Goal: Transaction & Acquisition: Purchase product/service

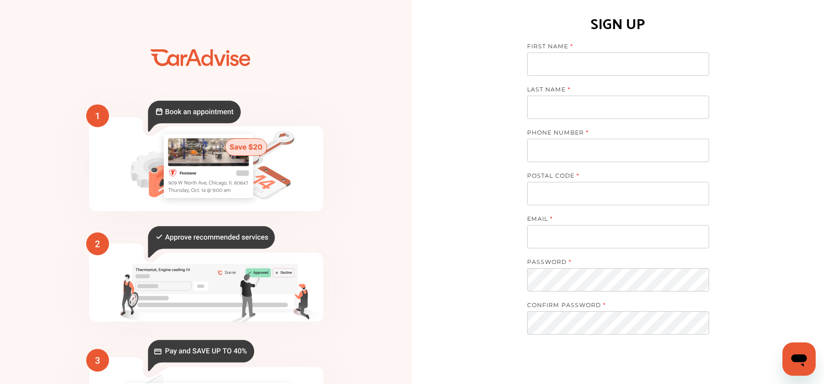
click at [573, 58] on input at bounding box center [618, 64] width 182 height 23
type input "*"
type input "*****"
type input "******"
type input "**********"
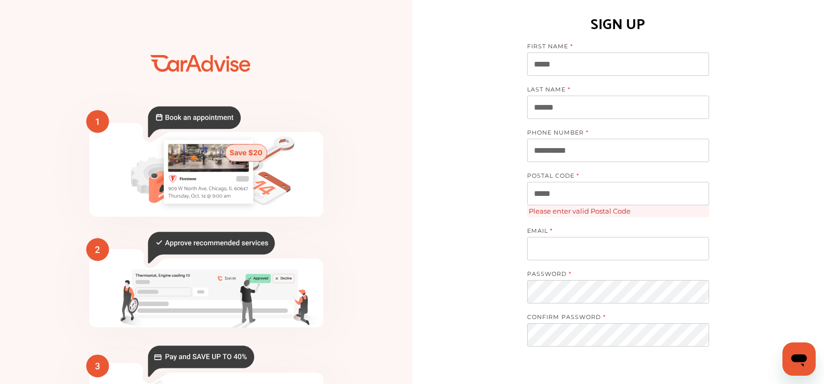
type input "*****"
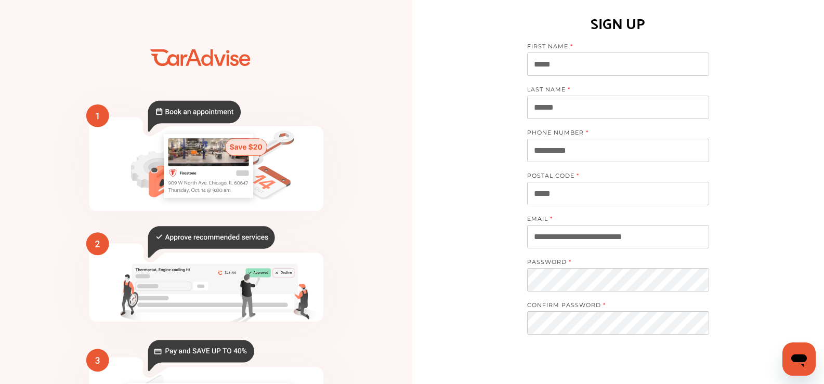
type input "**********"
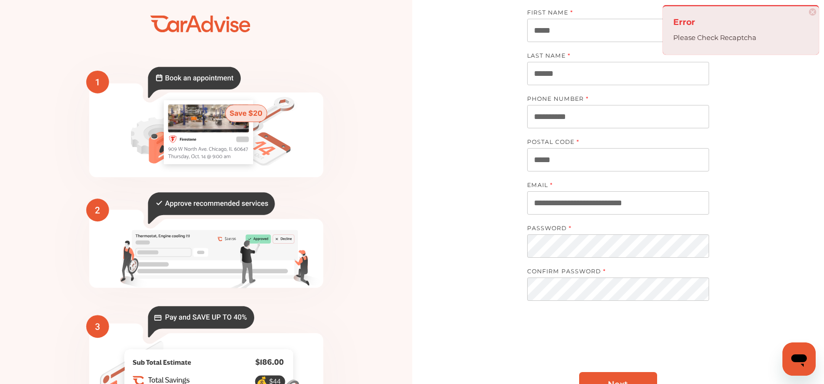
scroll to position [52, 0]
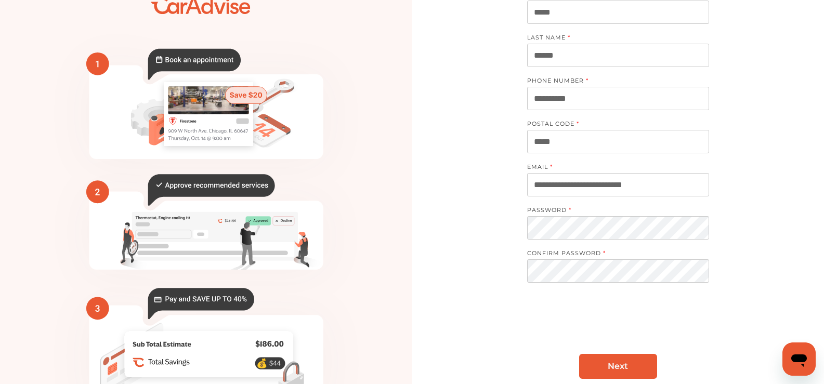
click at [621, 359] on link "Next" at bounding box center [618, 366] width 78 height 25
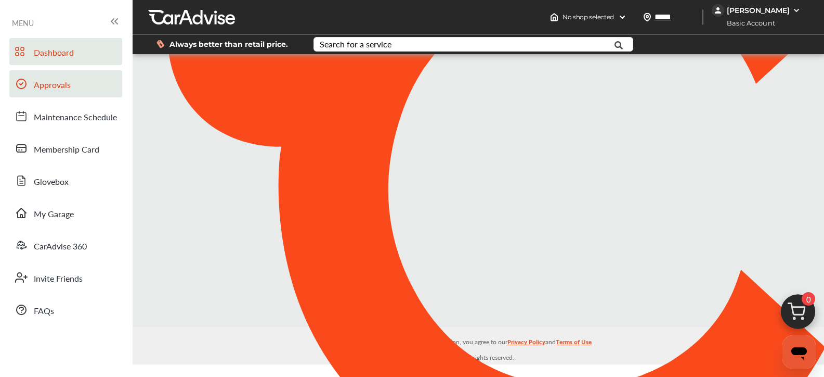
click at [62, 88] on span "Approvals" at bounding box center [52, 86] width 37 height 14
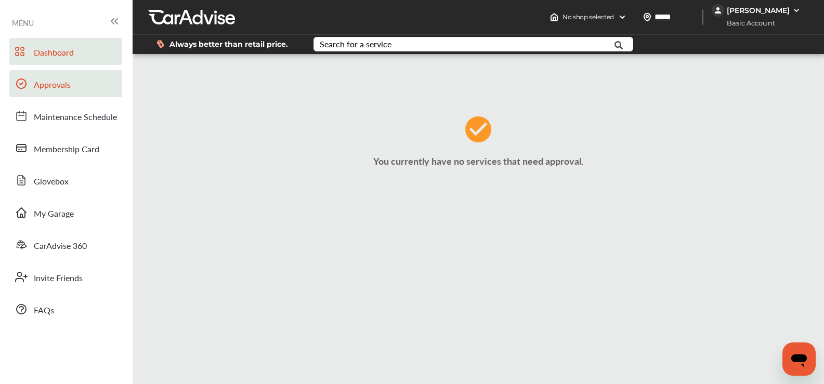
click at [56, 50] on span "Dashboard" at bounding box center [54, 53] width 40 height 14
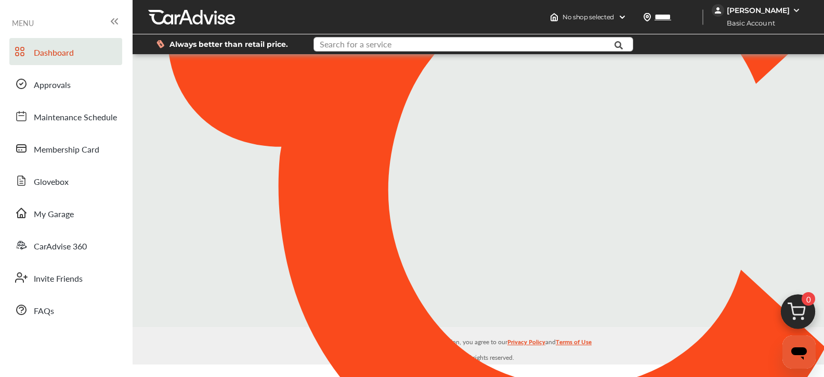
click at [395, 45] on input "text" at bounding box center [463, 45] width 297 height 16
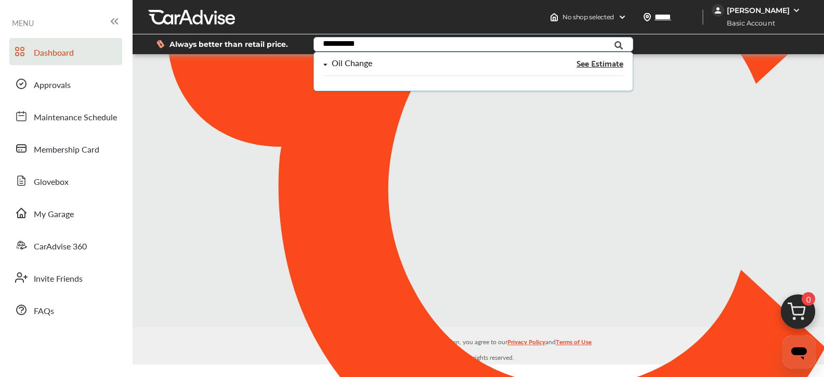
type input "**********"
click at [389, 67] on div "Oil Change" at bounding box center [428, 63] width 210 height 9
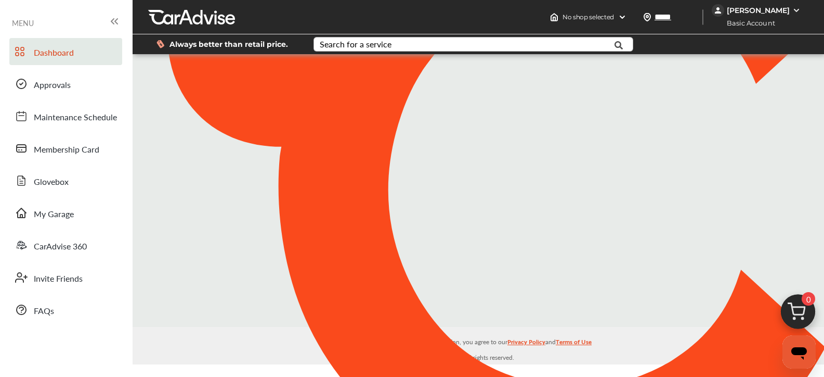
click at [267, 137] on div at bounding box center [488, 188] width 700 height 607
click at [574, 40] on input "text" at bounding box center [463, 45] width 297 height 16
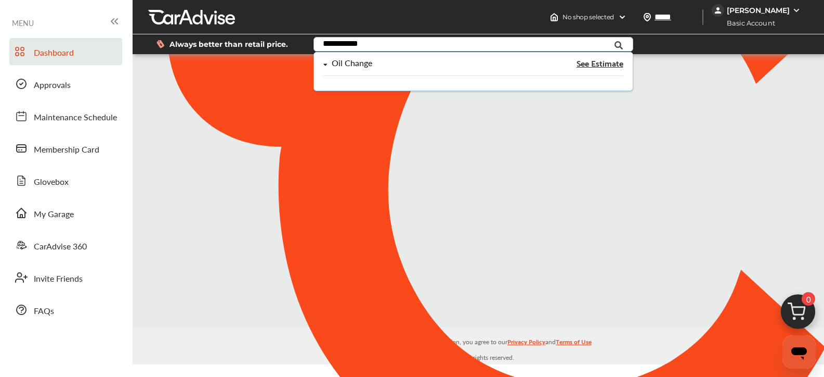
type input "**********"
click at [391, 69] on div "Oil Change See Estimate" at bounding box center [473, 67] width 300 height 17
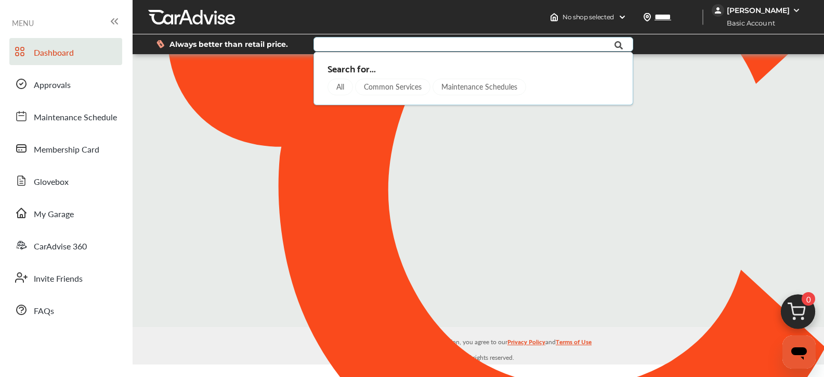
click at [346, 84] on div "All" at bounding box center [340, 87] width 25 height 17
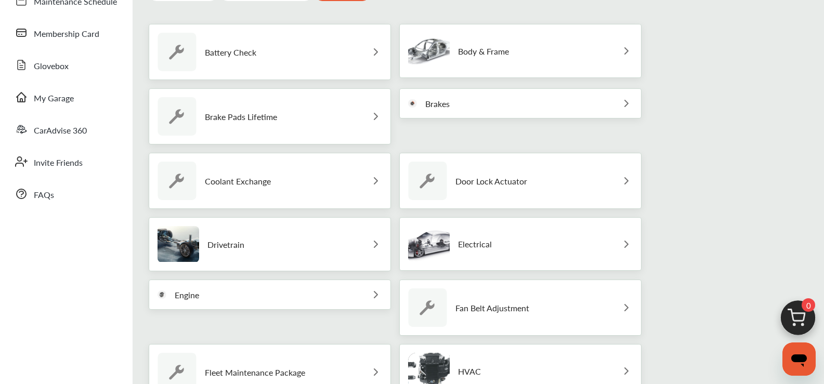
scroll to position [92, 0]
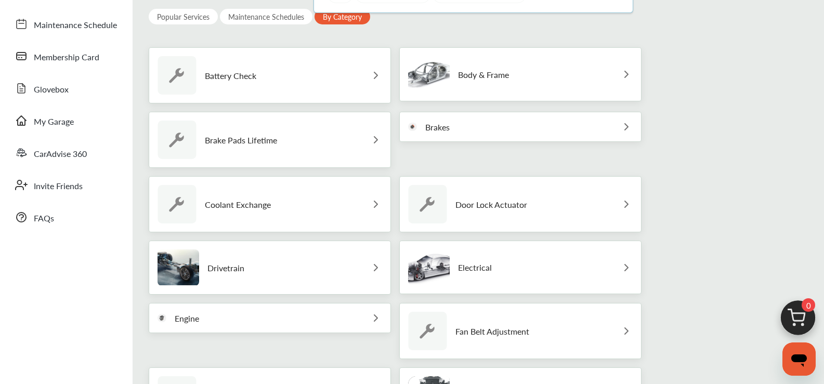
click at [304, 322] on div "Engine" at bounding box center [270, 318] width 242 height 30
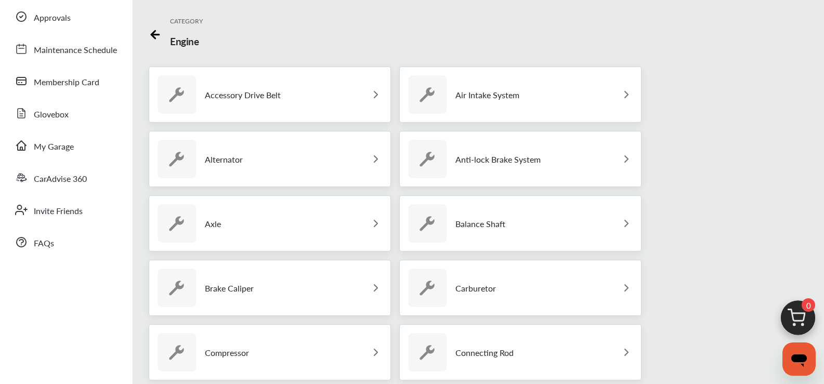
scroll to position [0, 0]
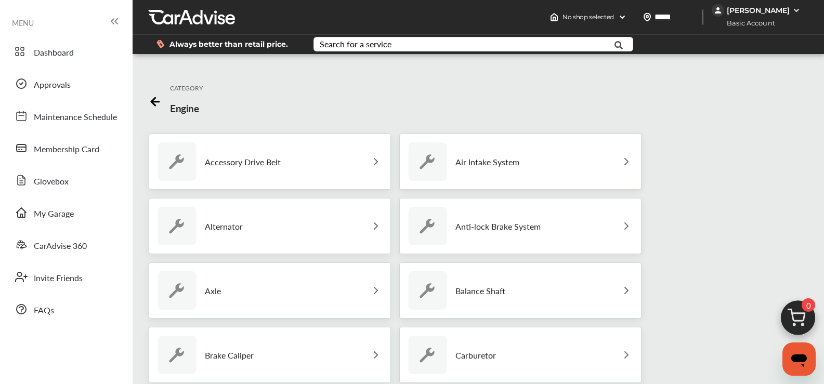
click at [184, 106] on p "Engine" at bounding box center [184, 108] width 29 height 14
click at [156, 98] on icon at bounding box center [155, 100] width 13 height 13
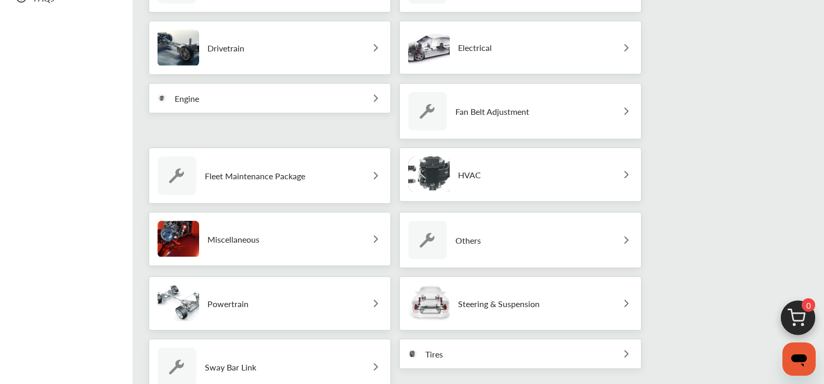
scroll to position [416, 0]
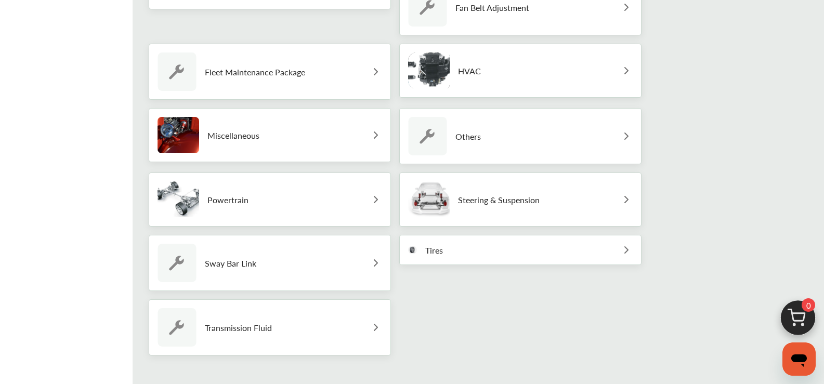
click at [513, 131] on div "Others" at bounding box center [520, 136] width 242 height 56
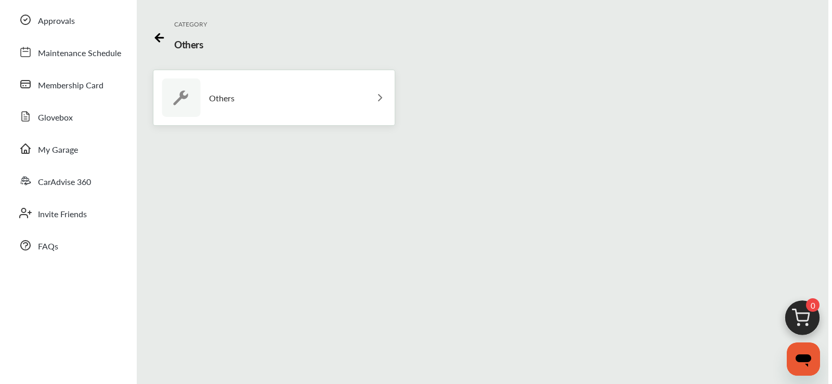
scroll to position [0, 0]
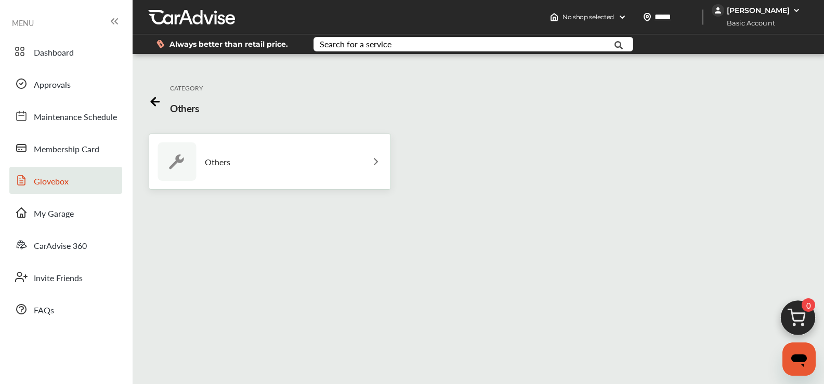
click at [48, 184] on span "Glovebox" at bounding box center [51, 182] width 35 height 14
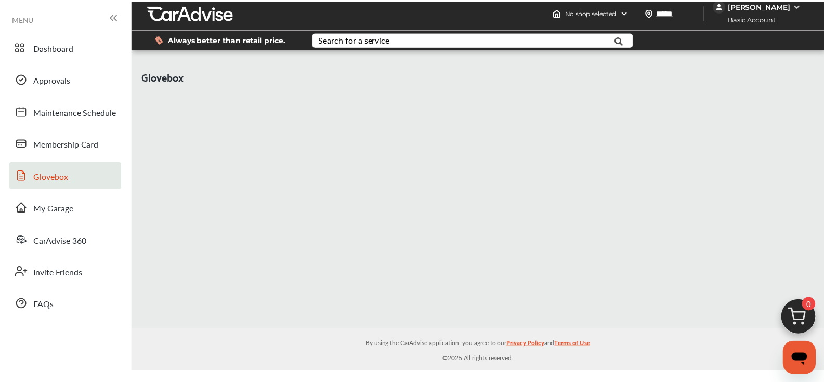
scroll to position [6, 0]
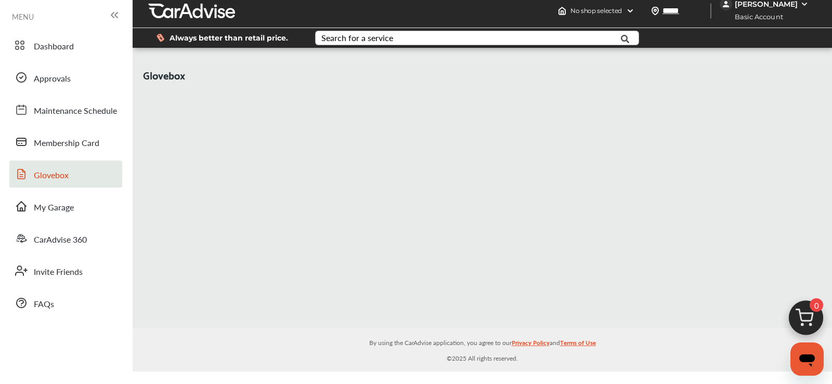
click at [380, 40] on div "Search for a service" at bounding box center [357, 38] width 72 height 8
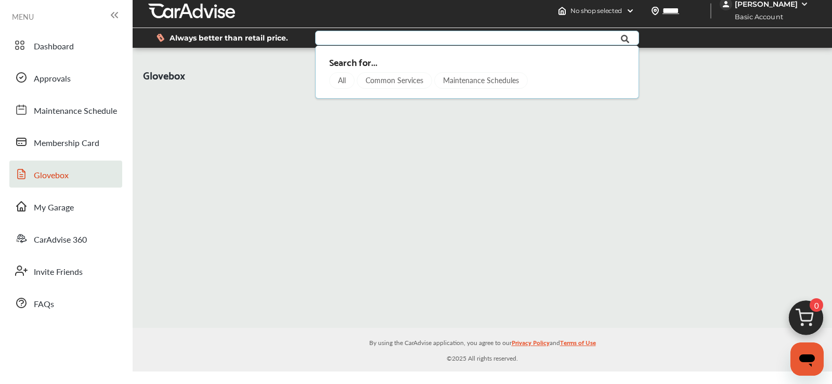
type input "*"
click at [386, 79] on div "Common Services" at bounding box center [394, 80] width 75 height 17
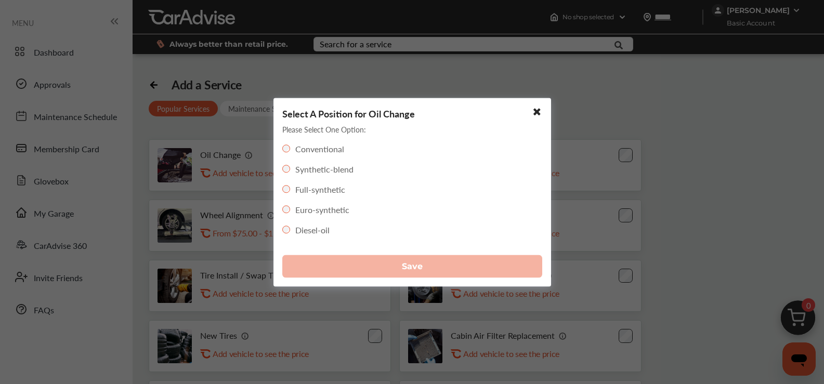
click at [286, 192] on div "Full-synthetic" at bounding box center [313, 189] width 63 height 12
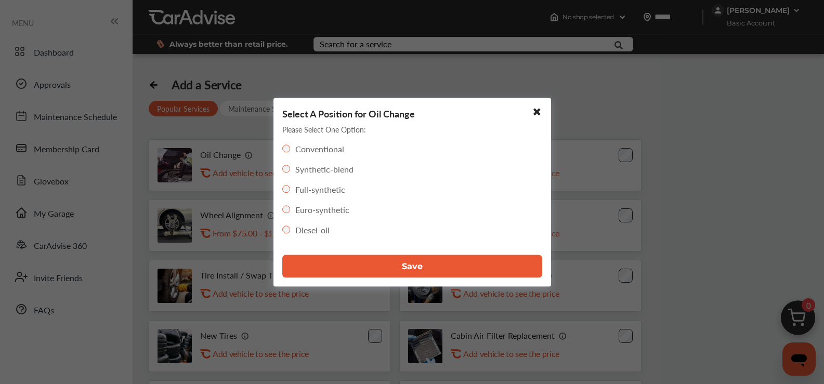
click at [395, 266] on button "Save" at bounding box center [412, 266] width 260 height 23
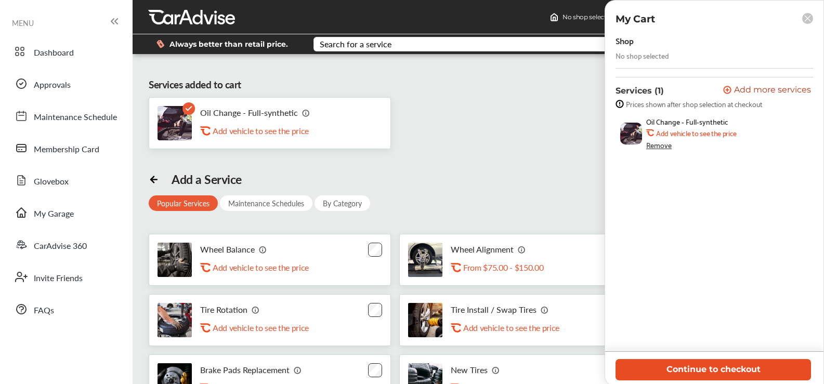
click at [721, 373] on button "Continue to checkout" at bounding box center [714, 369] width 196 height 21
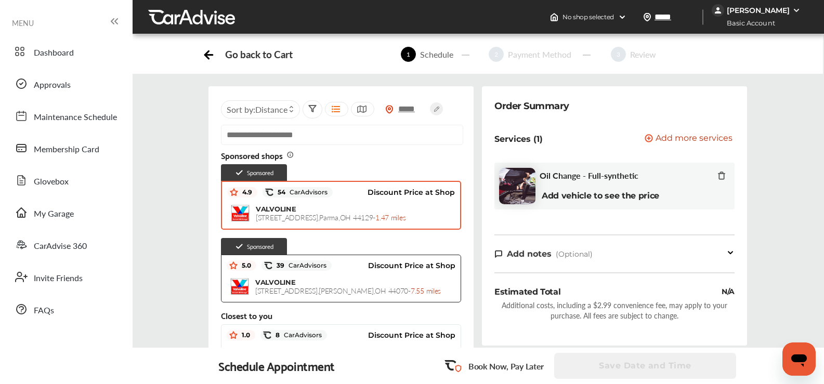
click at [405, 210] on div "VALVOLINE [STREET_ADDRESS] - 1.47 miles" at bounding box center [355, 213] width 199 height 17
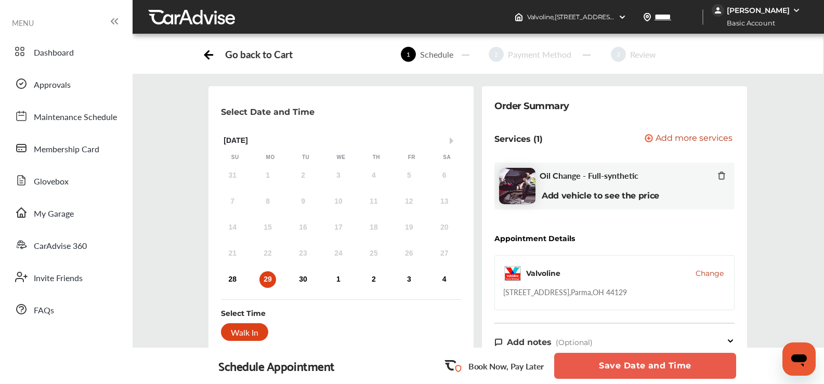
scroll to position [16, 0]
click at [269, 271] on div "29" at bounding box center [267, 279] width 17 height 17
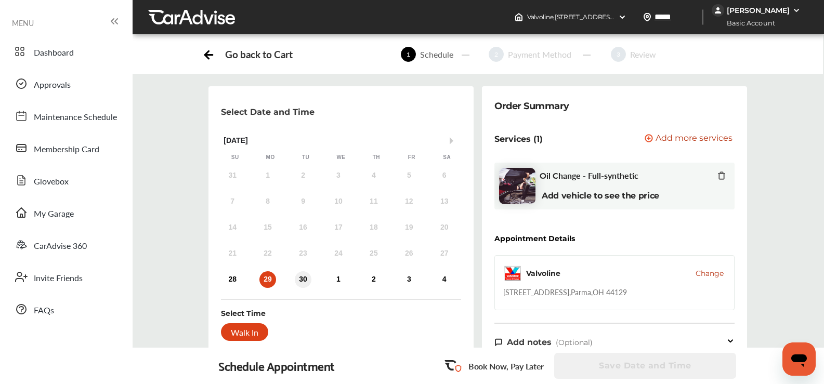
click at [298, 271] on div "30" at bounding box center [303, 279] width 17 height 17
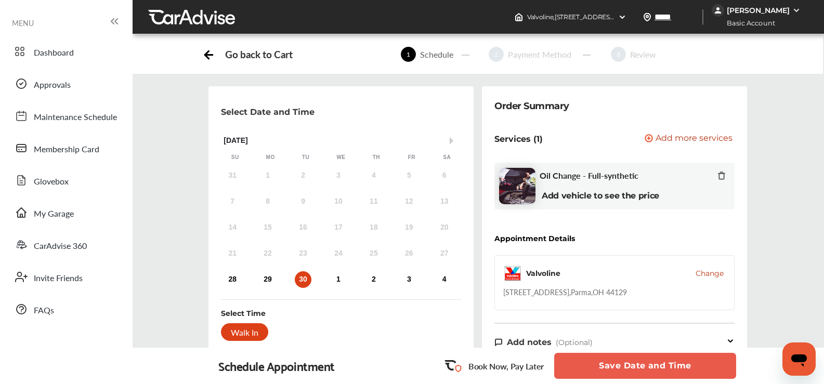
scroll to position [68, 0]
click at [261, 271] on div "29" at bounding box center [267, 279] width 17 height 17
click at [245, 323] on div "Walk In" at bounding box center [244, 332] width 47 height 18
click at [632, 362] on button "Save Date and Time" at bounding box center [645, 366] width 182 height 26
